Goal: Find contact information: Find contact information

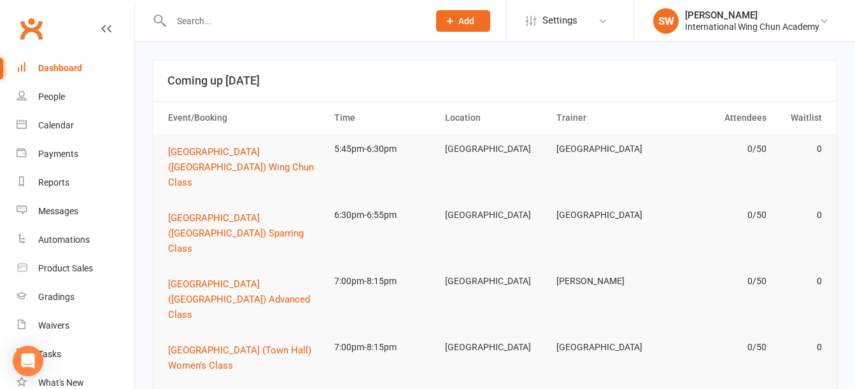
click at [249, 18] on input "text" at bounding box center [293, 21] width 252 height 18
click at [315, 27] on input "text" at bounding box center [293, 21] width 252 height 18
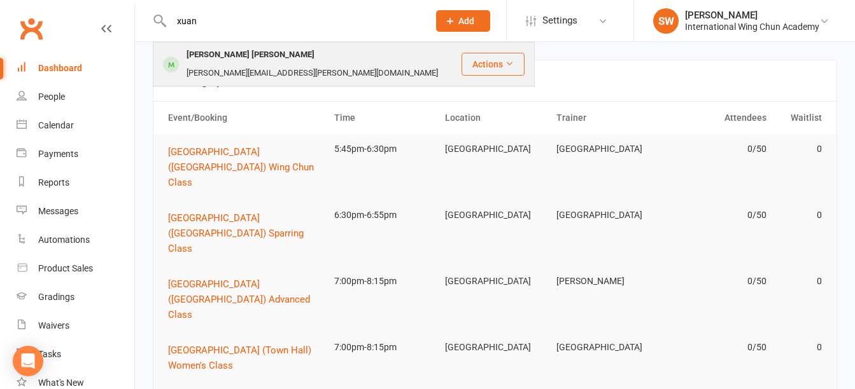
type input "xuan"
click at [310, 64] on div "[PERSON_NAME][EMAIL_ADDRESS][PERSON_NAME][DOMAIN_NAME]" at bounding box center [312, 73] width 259 height 18
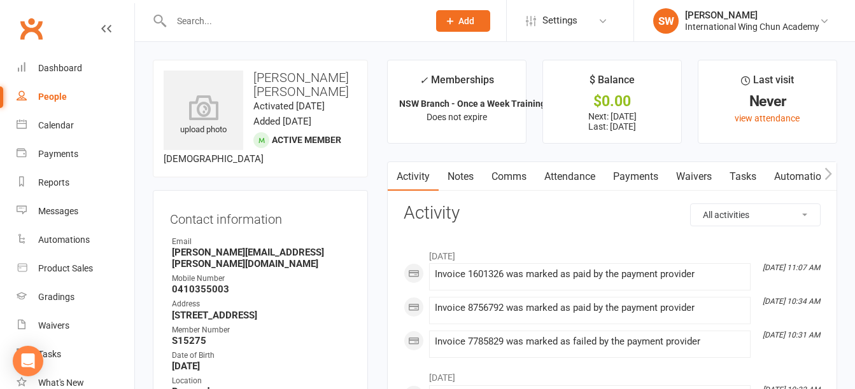
click at [573, 176] on link "Attendance" at bounding box center [569, 176] width 69 height 29
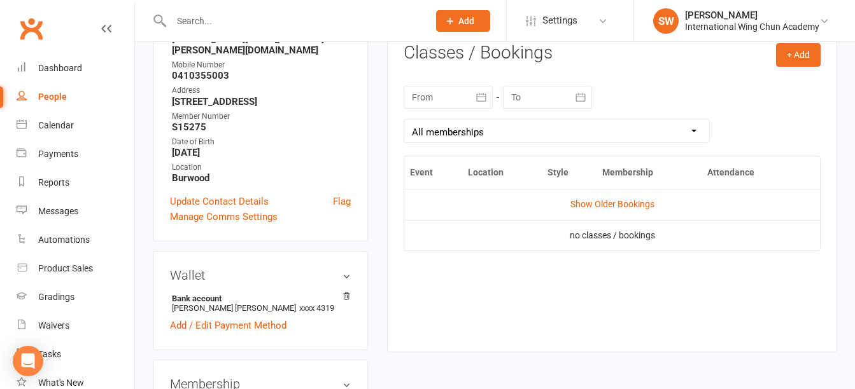
scroll to position [255, 0]
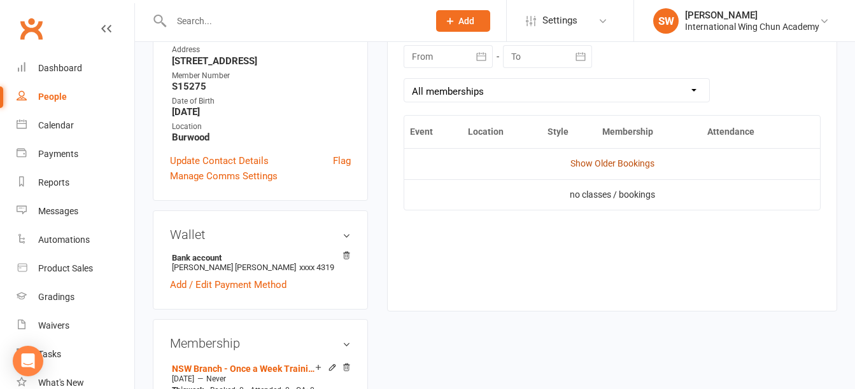
click at [636, 162] on link "Show Older Bookings" at bounding box center [612, 163] width 84 height 10
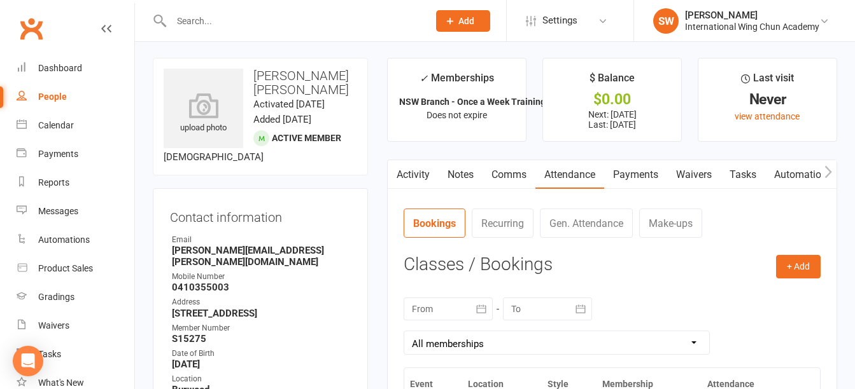
scroll to position [0, 0]
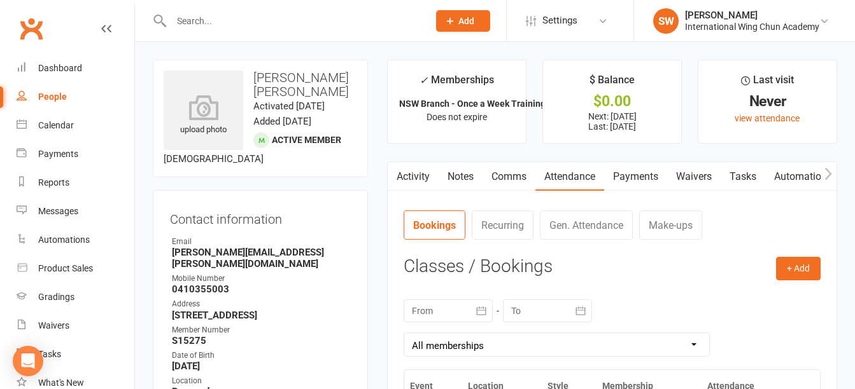
click at [655, 179] on link "Payments" at bounding box center [635, 176] width 63 height 29
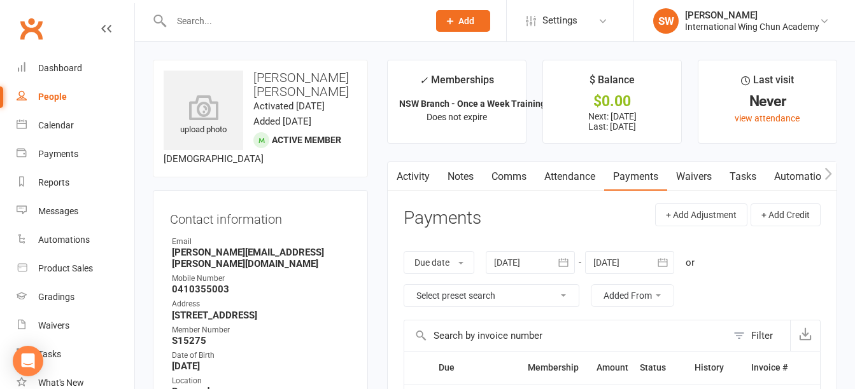
click at [298, 21] on input "text" at bounding box center [293, 21] width 252 height 18
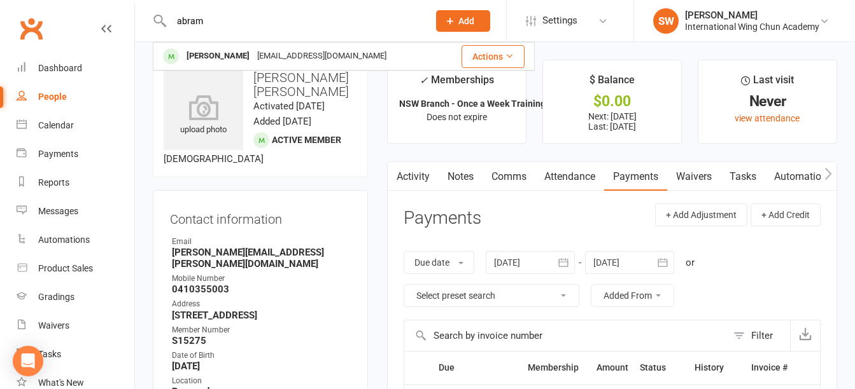
type input "abram"
click at [293, 50] on div "[EMAIL_ADDRESS][DOMAIN_NAME]" at bounding box center [321, 56] width 137 height 18
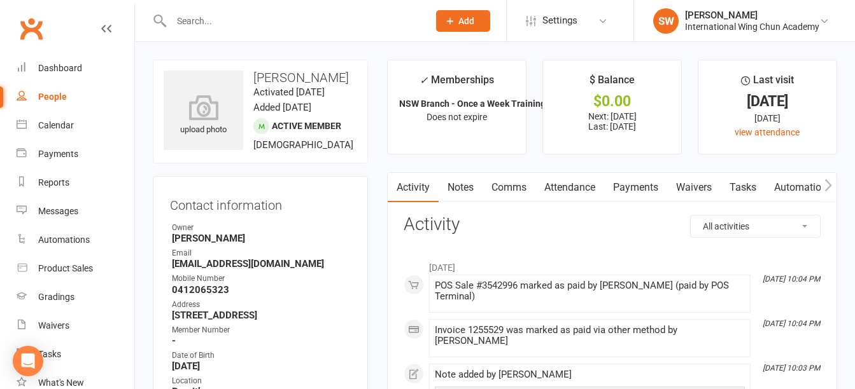
click at [274, 78] on h3 "[PERSON_NAME]" at bounding box center [260, 78] width 193 height 14
drag, startPoint x: 274, startPoint y: 78, endPoint x: 304, endPoint y: 74, distance: 30.1
click at [304, 74] on h3 "[PERSON_NAME]" at bounding box center [260, 78] width 193 height 14
copy h3 "[PERSON_NAME]"
click at [256, 270] on strong "[EMAIL_ADDRESS][DOMAIN_NAME]" at bounding box center [261, 263] width 179 height 11
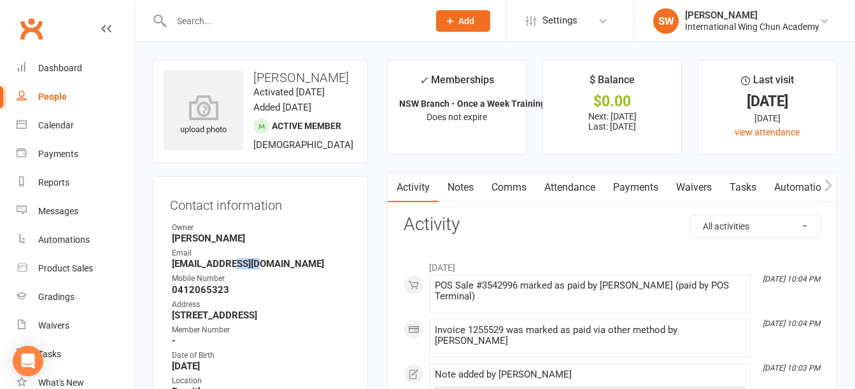
click at [256, 270] on strong "[EMAIL_ADDRESS][DOMAIN_NAME]" at bounding box center [261, 263] width 179 height 11
copy render-form-field "[EMAIL_ADDRESS][DOMAIN_NAME]"
click at [210, 296] on strong "0412065323" at bounding box center [261, 289] width 179 height 11
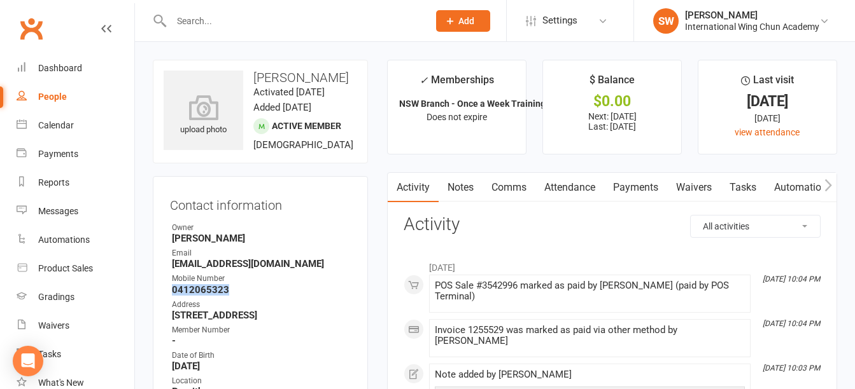
copy strong "0412065323"
click at [643, 182] on link "Payments" at bounding box center [635, 187] width 63 height 29
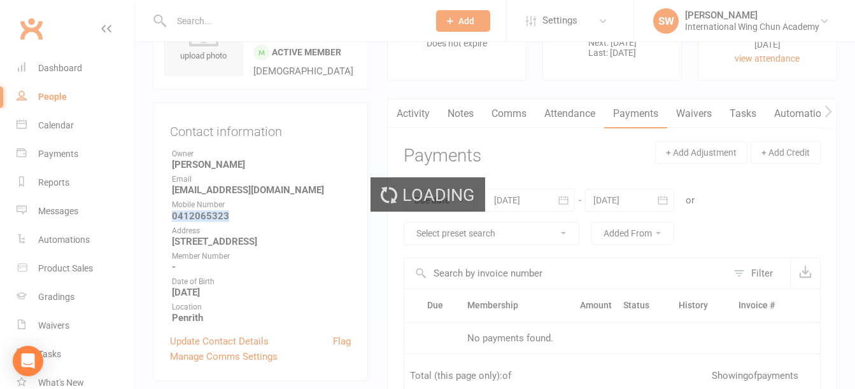
scroll to position [191, 0]
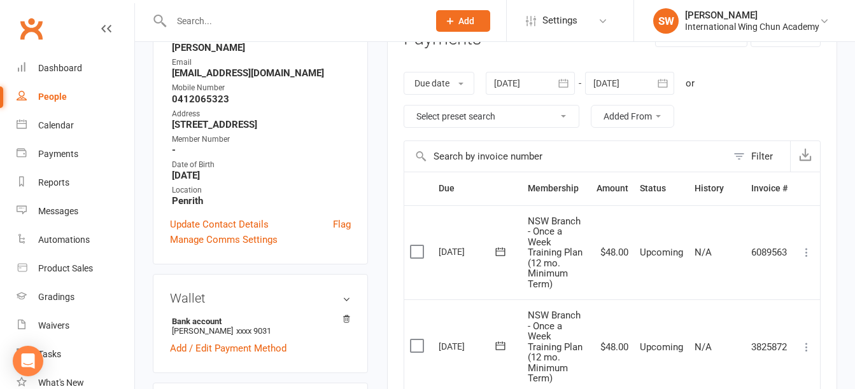
click at [283, 17] on input "text" at bounding box center [293, 21] width 252 height 18
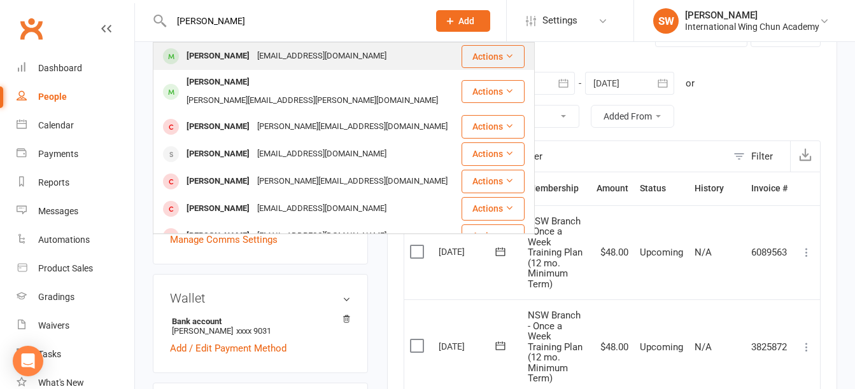
type input "[PERSON_NAME]"
click at [300, 50] on div "[EMAIL_ADDRESS][DOMAIN_NAME]" at bounding box center [321, 56] width 137 height 18
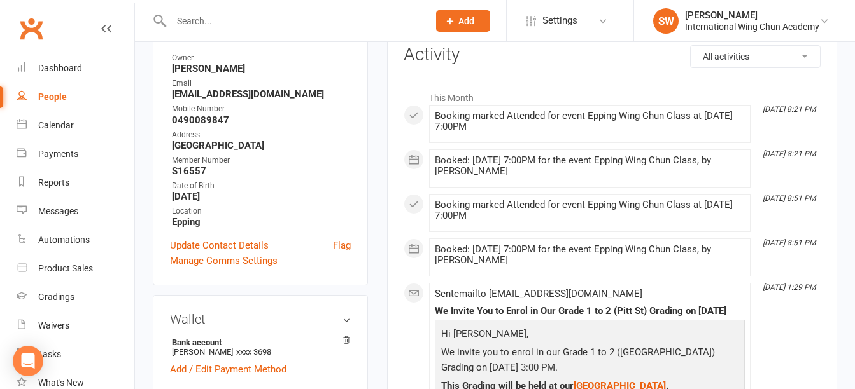
scroll to position [255, 0]
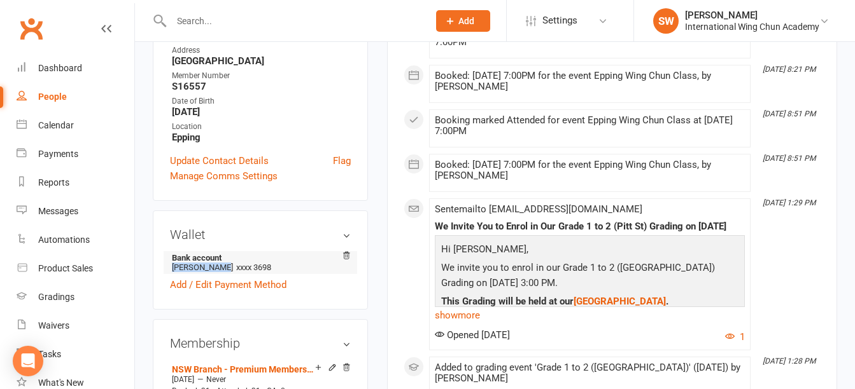
drag, startPoint x: 172, startPoint y: 269, endPoint x: 221, endPoint y: 268, distance: 49.6
click at [221, 268] on li "Bank account [PERSON_NAME] xxxx 3698" at bounding box center [260, 262] width 181 height 23
copy li "[PERSON_NAME]"
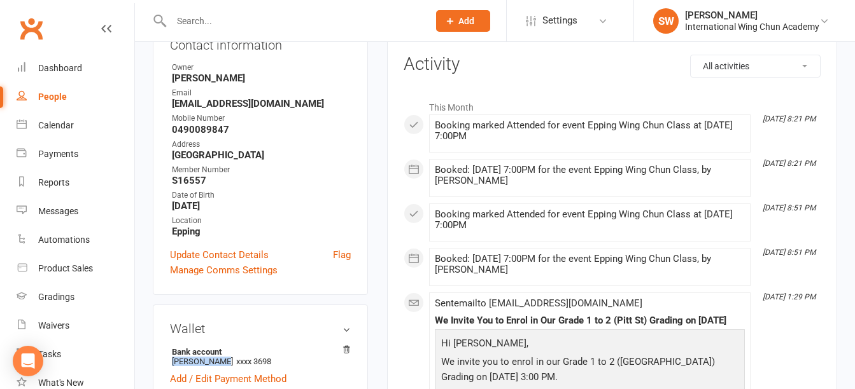
scroll to position [0, 0]
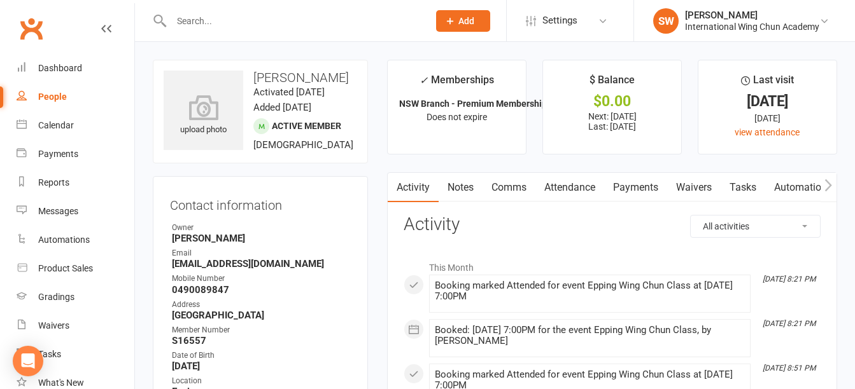
click at [216, 265] on strong "[EMAIL_ADDRESS][DOMAIN_NAME]" at bounding box center [261, 263] width 179 height 11
copy render-form-field "[EMAIL_ADDRESS][DOMAIN_NAME]"
click at [216, 290] on strong "0490089847" at bounding box center [261, 289] width 179 height 11
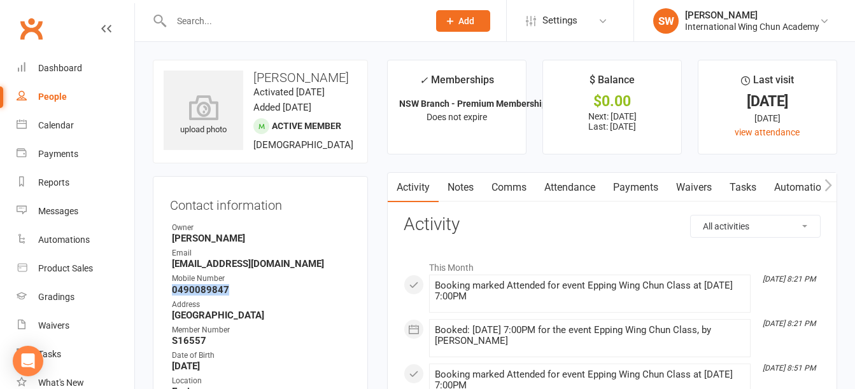
click at [216, 290] on strong "0490089847" at bounding box center [261, 289] width 179 height 11
copy strong "0490089847"
click at [646, 177] on link "Payments" at bounding box center [635, 187] width 63 height 29
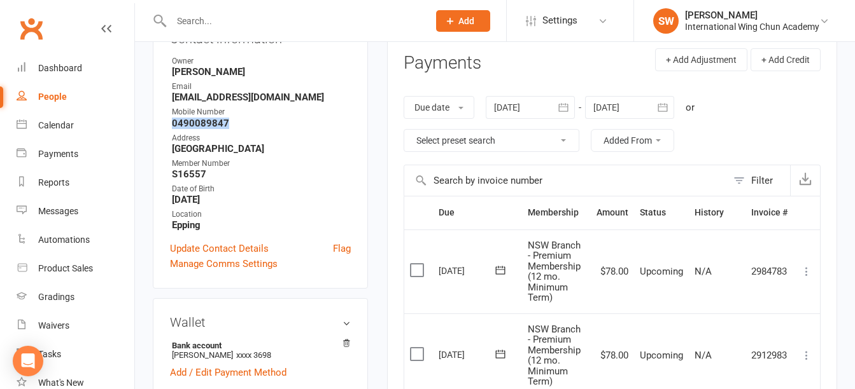
scroll to position [318, 0]
